Goal: Information Seeking & Learning: Learn about a topic

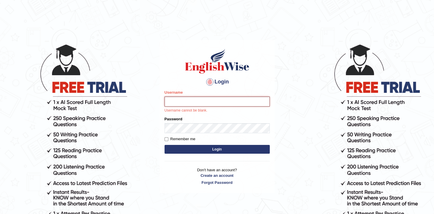
click at [183, 101] on input "Username" at bounding box center [217, 102] width 105 height 10
paste input "roqueoro_parramatta"
type input "roqueoro_parramatta"
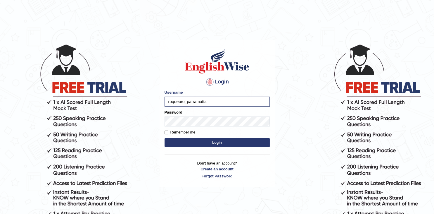
click at [225, 140] on button "Login" at bounding box center [217, 142] width 105 height 9
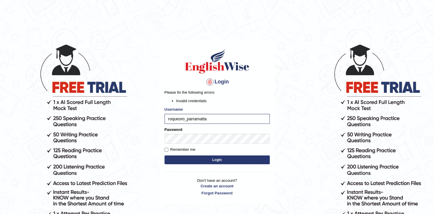
click at [233, 160] on button "Login" at bounding box center [217, 159] width 105 height 9
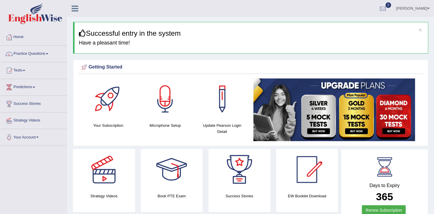
click at [25, 53] on link "Practice Questions" at bounding box center [33, 53] width 67 height 15
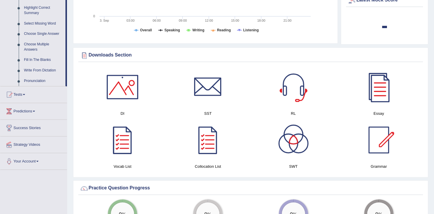
scroll to position [284, 0]
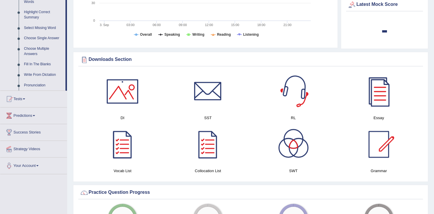
click at [284, 87] on div at bounding box center [293, 91] width 41 height 41
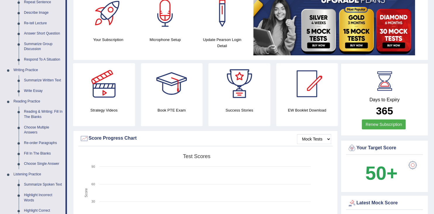
scroll to position [68, 0]
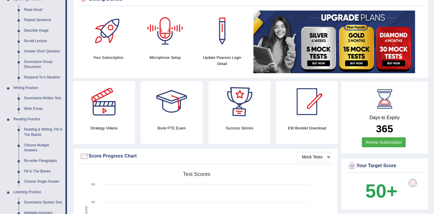
click at [167, 35] on div at bounding box center [165, 31] width 41 height 41
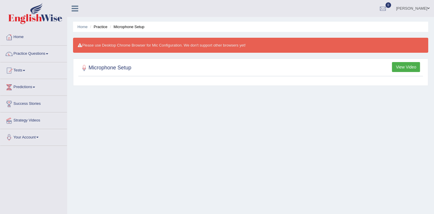
click at [402, 67] on button "View Video" at bounding box center [406, 67] width 28 height 10
click at [403, 67] on button "View Video" at bounding box center [406, 67] width 28 height 10
click at [105, 66] on h2 "Microphone Setup" at bounding box center [105, 67] width 51 height 9
click at [407, 66] on button "View Video" at bounding box center [406, 67] width 28 height 10
click at [92, 68] on h2 "Microphone Setup" at bounding box center [105, 67] width 51 height 9
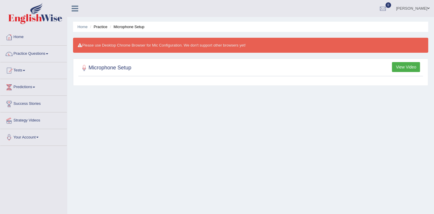
drag, startPoint x: 81, startPoint y: 47, endPoint x: 138, endPoint y: 45, distance: 56.5
click at [138, 45] on div "Please use Desktop Chrome Browser for Mic Configuration. We don't support other…" at bounding box center [250, 45] width 355 height 15
click at [103, 27] on li "Practice" at bounding box center [98, 27] width 19 height 6
click at [82, 26] on link "Home" at bounding box center [83, 27] width 10 height 4
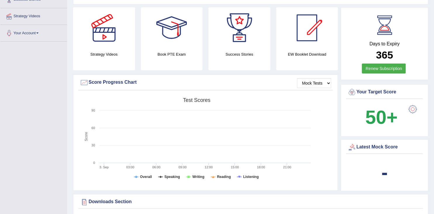
scroll to position [123, 0]
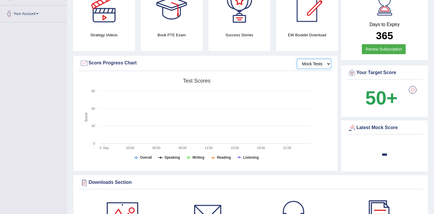
click at [297, 59] on select "Mock Tests" at bounding box center [314, 64] width 34 height 10
click at [327, 63] on select "Mock Tests" at bounding box center [314, 64] width 34 height 10
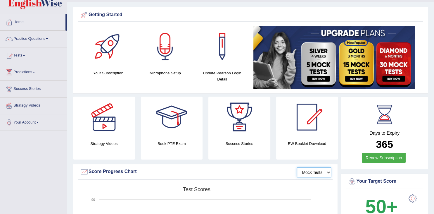
scroll to position [0, 0]
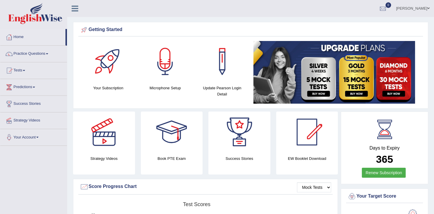
click at [36, 56] on link "Practice Questions" at bounding box center [33, 53] width 67 height 15
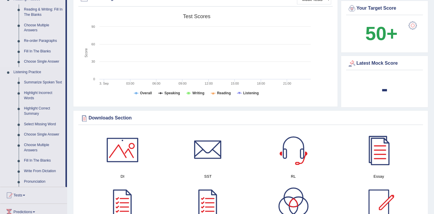
scroll to position [185, 0]
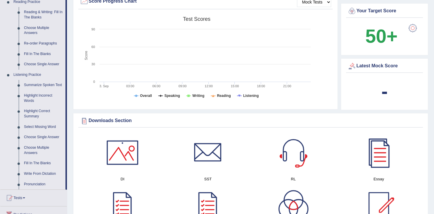
click at [34, 75] on link "Listening Practice" at bounding box center [38, 75] width 55 height 11
click at [49, 85] on link "Summarize Spoken Text" at bounding box center [43, 85] width 44 height 11
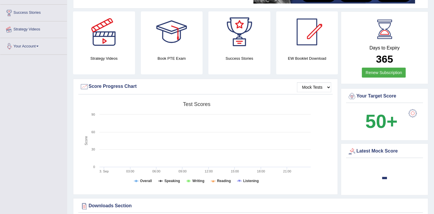
scroll to position [165, 0]
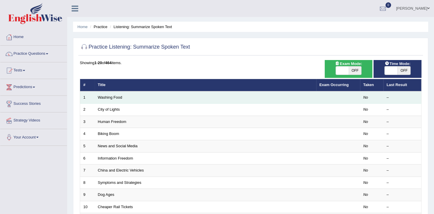
click at [138, 96] on td "Washing Food" at bounding box center [206, 97] width 222 height 12
click at [106, 95] on link "Washing Food" at bounding box center [110, 97] width 24 height 4
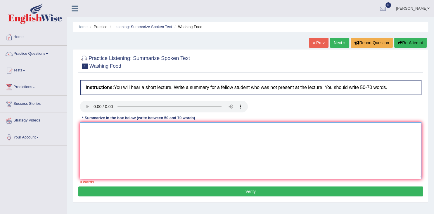
click at [115, 127] on textarea at bounding box center [251, 150] width 342 height 57
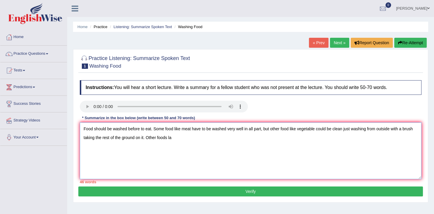
click at [288, 128] on textarea "Food should be washed before to eat. Some food like meat have to be washed very…" at bounding box center [251, 150] width 342 height 57
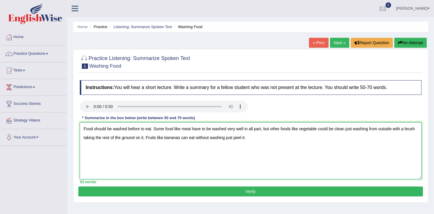
type textarea "Food should be washed before to eat. Some food like meat have to be washed very…"
click at [286, 193] on button "Verify" at bounding box center [250, 191] width 345 height 10
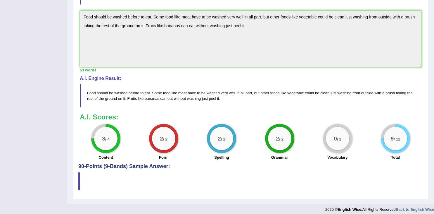
scroll to position [161, 0]
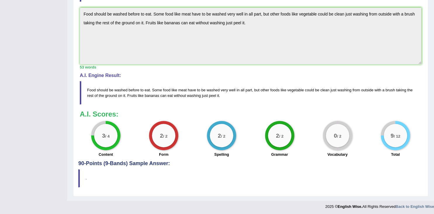
click at [135, 181] on blockquote "." at bounding box center [250, 178] width 345 height 18
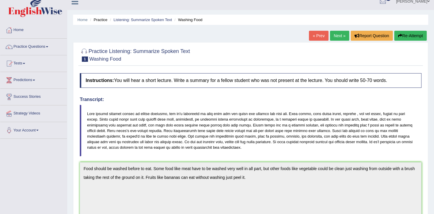
scroll to position [0, 0]
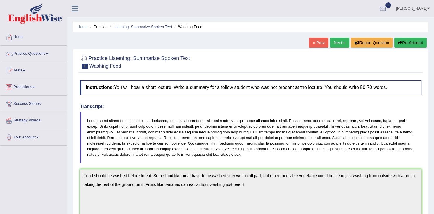
click at [341, 43] on link "Next »" at bounding box center [339, 43] width 19 height 10
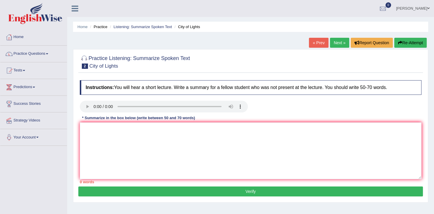
click at [50, 56] on link "Practice Questions" at bounding box center [33, 53] width 67 height 15
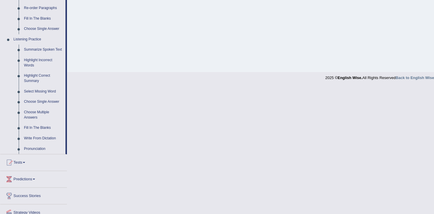
scroll to position [244, 0]
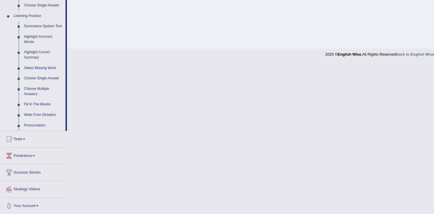
click at [39, 18] on link "Listening Practice" at bounding box center [38, 16] width 55 height 11
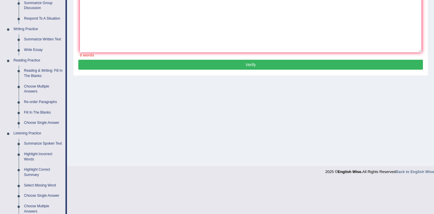
scroll to position [154, 0]
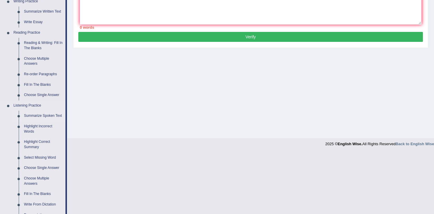
click at [45, 115] on link "Summarize Spoken Text" at bounding box center [43, 116] width 44 height 11
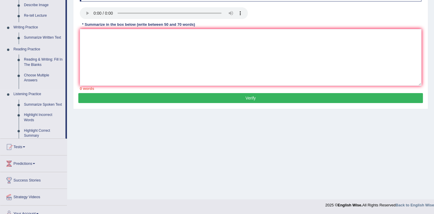
scroll to position [0, 0]
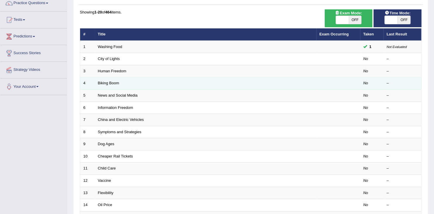
scroll to position [17, 0]
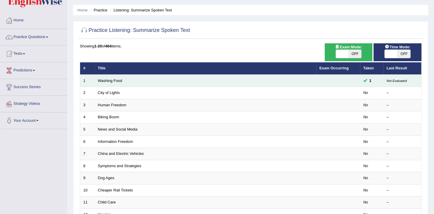
click at [300, 81] on td "Washing Food" at bounding box center [206, 81] width 222 height 12
click at [103, 78] on td "Washing Food" at bounding box center [206, 81] width 222 height 12
click at [103, 80] on link "Washing Food" at bounding box center [110, 80] width 24 height 4
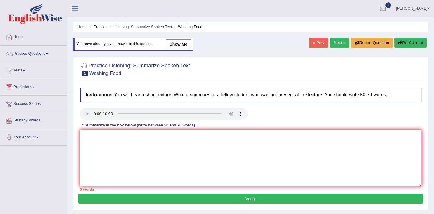
click at [186, 47] on link "show me" at bounding box center [178, 44] width 25 height 10
type textarea "Food should be washed before to eat. Some food like meat have to be washed very…"
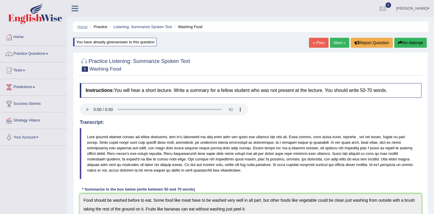
click at [83, 28] on link "Home" at bounding box center [83, 27] width 10 height 4
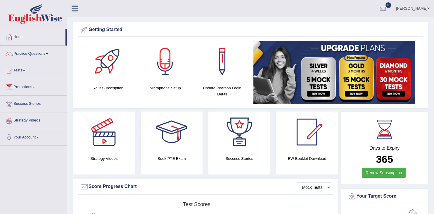
click at [44, 54] on link "Practice Questions" at bounding box center [33, 53] width 67 height 15
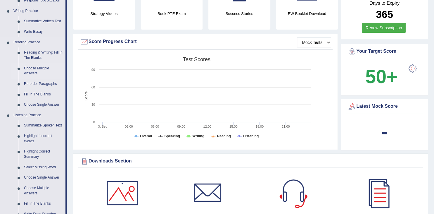
scroll to position [154, 0]
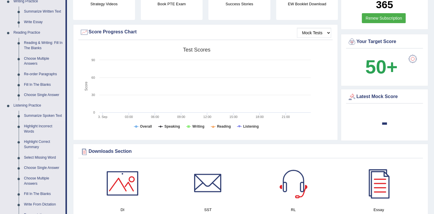
click at [46, 117] on link "Summarize Spoken Text" at bounding box center [43, 116] width 44 height 11
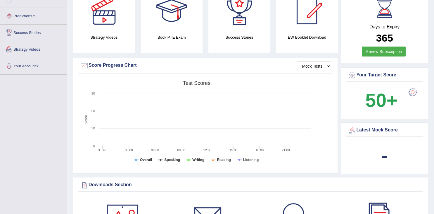
scroll to position [138, 0]
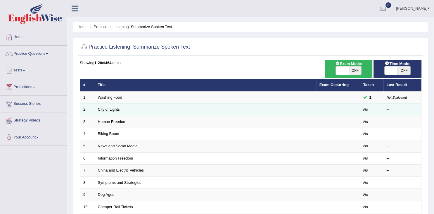
click at [115, 109] on link "City of Lights" at bounding box center [109, 109] width 22 height 4
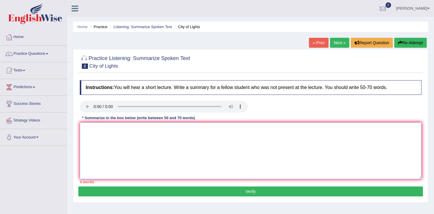
click at [107, 132] on textarea at bounding box center [251, 150] width 342 height 57
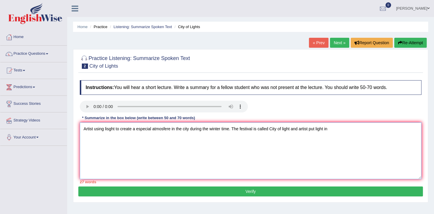
click at [107, 132] on textarea "Artist using lisght to create a especial atmosfere in the city during the winte…" at bounding box center [251, 150] width 342 height 57
click at [329, 127] on textarea "Artist using light to create a especial atmosfere in the city during the winter…" at bounding box center [251, 150] width 342 height 57
type textarea "Artist using light to create a especial atmosfere in the city during the winter…"
click at [322, 191] on button "Verify" at bounding box center [250, 191] width 345 height 10
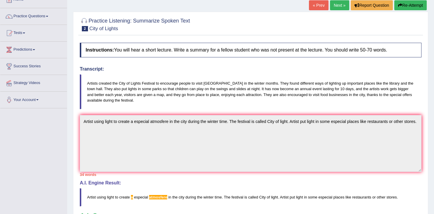
scroll to position [16, 0]
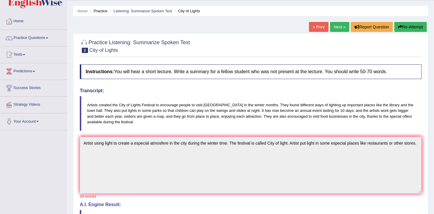
click at [417, 26] on button "Re-Attempt" at bounding box center [411, 27] width 32 height 10
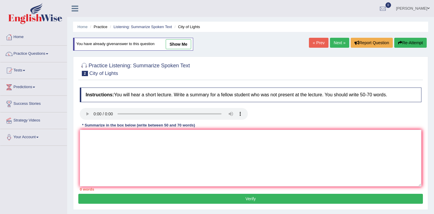
scroll to position [16, 0]
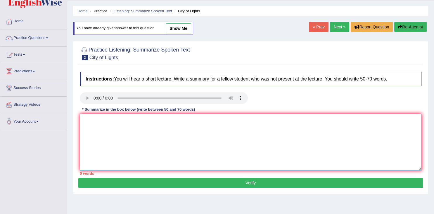
click at [94, 117] on textarea at bounding box center [251, 142] width 342 height 57
click at [285, 119] on textarea "During the festival called City of light artist put lights on the north of the …" at bounding box center [251, 142] width 342 height 57
click at [361, 116] on textarea "During the festival called City of light artist put lights on the north of the …" at bounding box center [251, 142] width 342 height 57
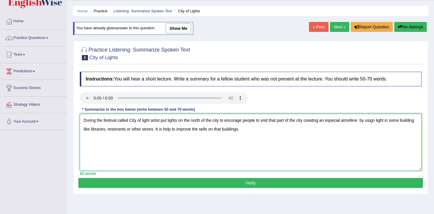
type textarea "During the festival called City of light artist put lights on the north of the …"
click at [294, 183] on button "Verify" at bounding box center [250, 183] width 345 height 10
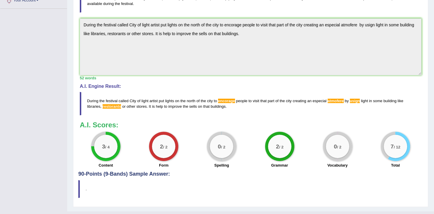
scroll to position [148, 0]
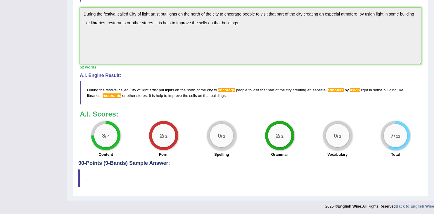
click at [224, 90] on span "e n c o r a g e" at bounding box center [226, 90] width 17 height 4
drag, startPoint x: 219, startPoint y: 90, endPoint x: 241, endPoint y: 92, distance: 21.8
click at [241, 92] on blockquote "D u r i n g t h e f e s t i v a l c a l l e d C i t y o f l i g h t a r t i s t…" at bounding box center [251, 92] width 342 height 23
click at [337, 136] on small "/ 2" at bounding box center [339, 136] width 4 height 4
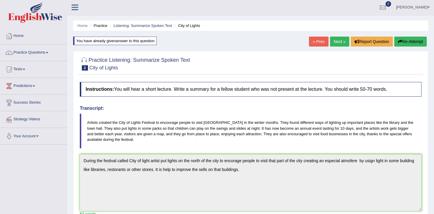
scroll to position [0, 0]
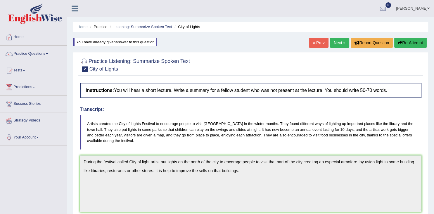
click at [336, 43] on link "Next »" at bounding box center [339, 43] width 19 height 10
